Goal: Task Accomplishment & Management: Manage account settings

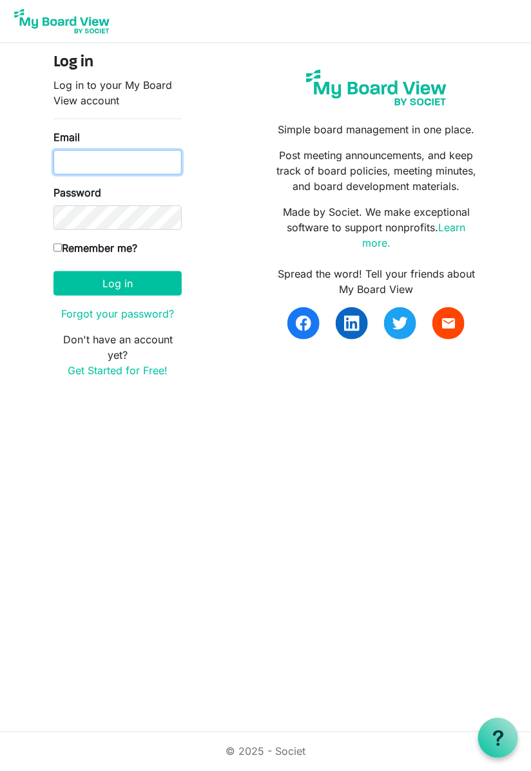
click at [153, 158] on input "Email" at bounding box center [117, 162] width 128 height 24
type input "sheena.devine@gmail.com"
click at [53, 271] on button "Log in" at bounding box center [117, 283] width 128 height 24
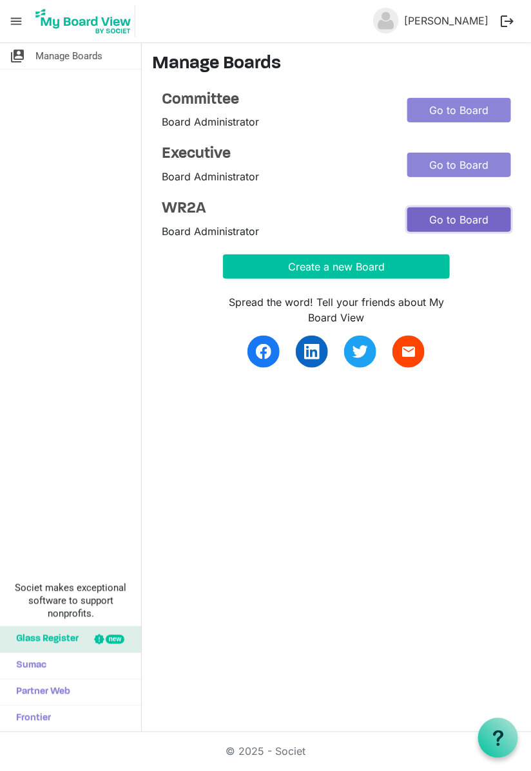
click at [462, 219] on link "Go to Board" at bounding box center [459, 219] width 104 height 24
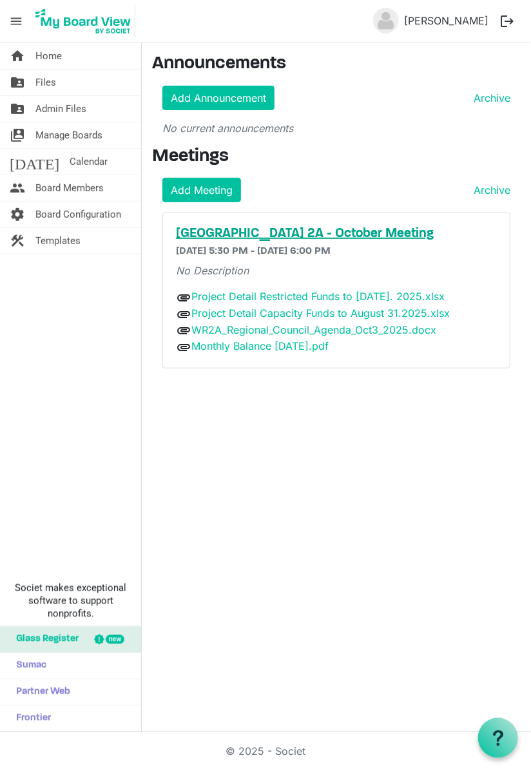
click at [353, 234] on h5 "[GEOGRAPHIC_DATA] 2A - October Meeting" at bounding box center [336, 233] width 321 height 15
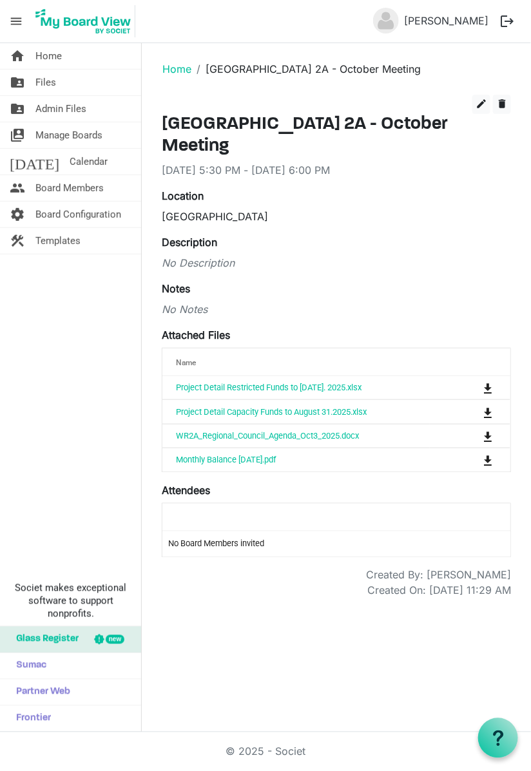
click at [185, 296] on div "edit delete [GEOGRAPHIC_DATA] 2A - October Meeting [DATE] 5:30 PM - [DATE] 6:00…" at bounding box center [336, 346] width 349 height 503
click at [478, 104] on span "edit" at bounding box center [481, 104] width 12 height 12
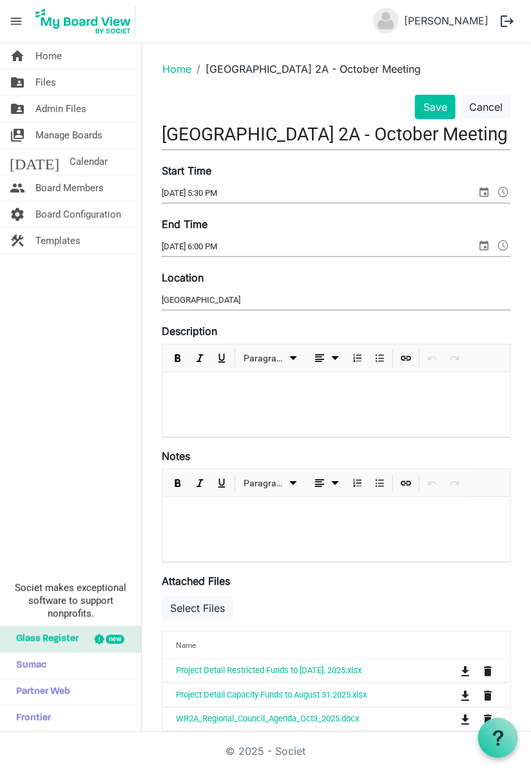
click at [273, 528] on div at bounding box center [336, 529] width 348 height 64
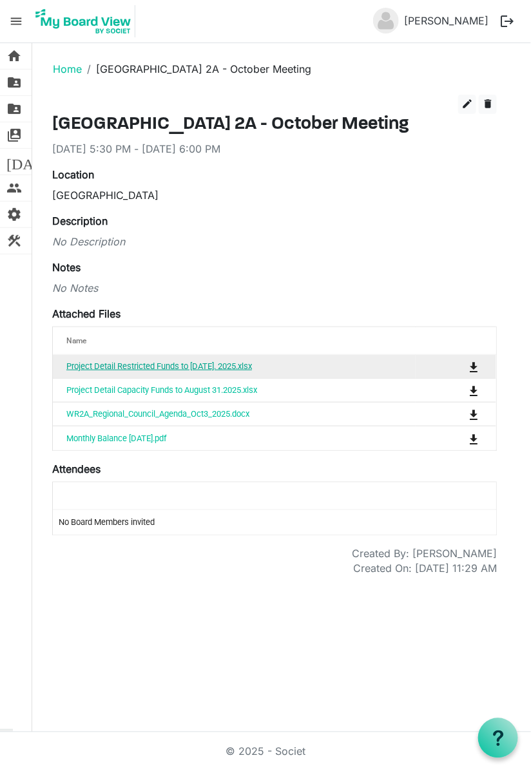
click at [186, 370] on link "Project Detail Restricted Funds to [DATE]. 2025.xlsx" at bounding box center [158, 366] width 185 height 10
